Goal: Book appointment/travel/reservation

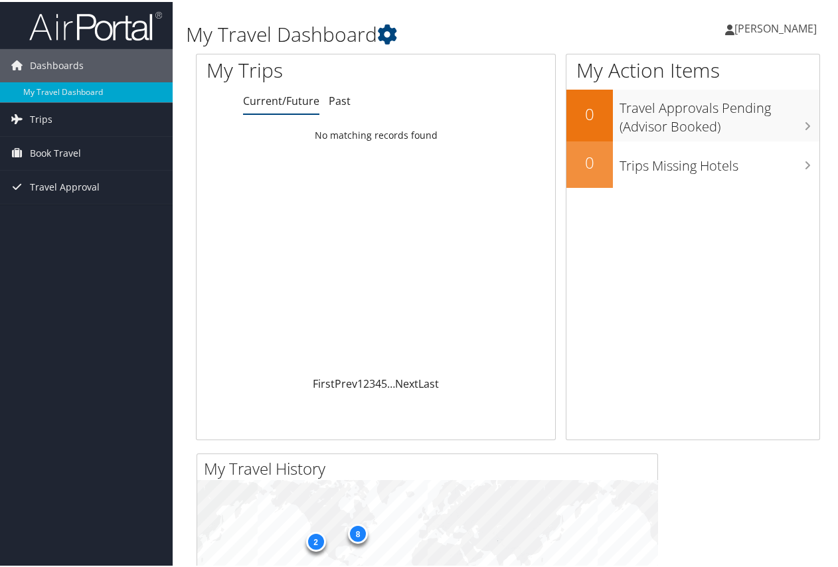
click at [774, 29] on span "[PERSON_NAME]" at bounding box center [775, 26] width 82 height 15
click at [64, 150] on span "Book Travel" at bounding box center [55, 151] width 51 height 33
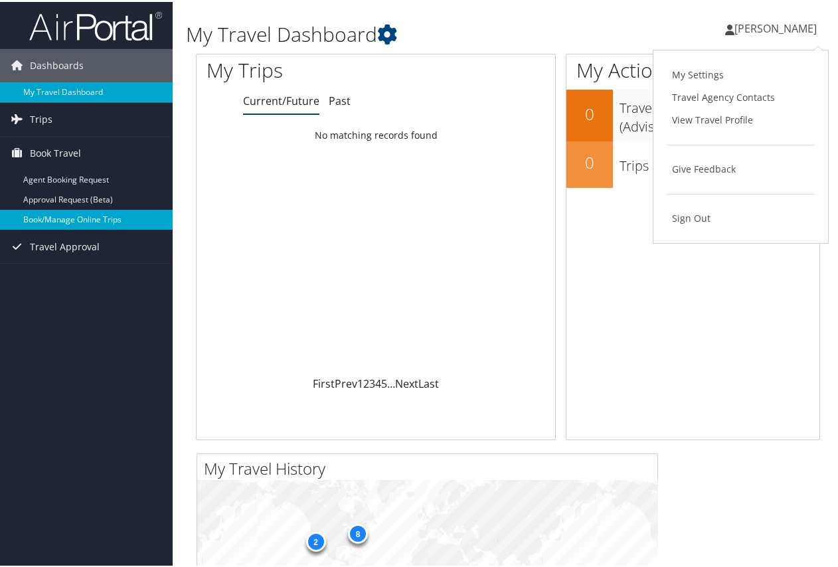
click at [55, 218] on link "Book/Manage Online Trips" at bounding box center [86, 218] width 173 height 20
